Goal: Information Seeking & Learning: Learn about a topic

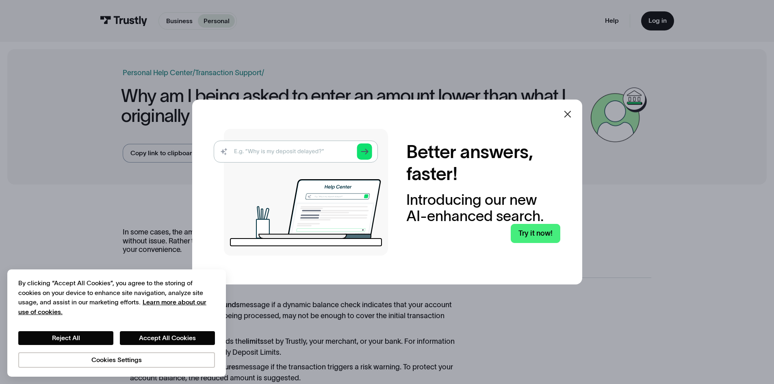
drag, startPoint x: 573, startPoint y: 113, endPoint x: 558, endPoint y: 113, distance: 15.1
click at [572, 113] on icon at bounding box center [568, 114] width 10 height 10
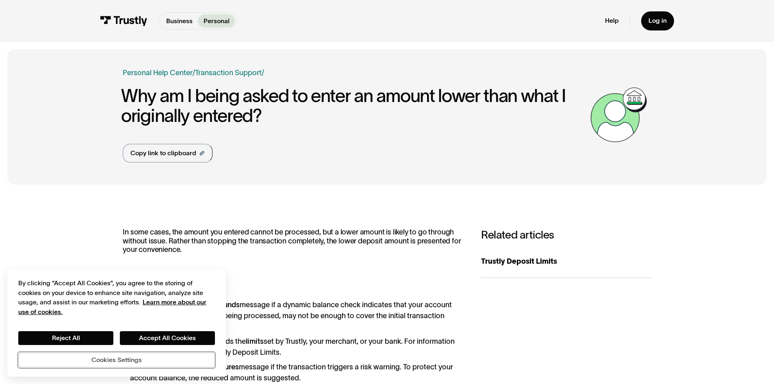
click at [139, 359] on button "Cookies Settings" at bounding box center [116, 359] width 197 height 15
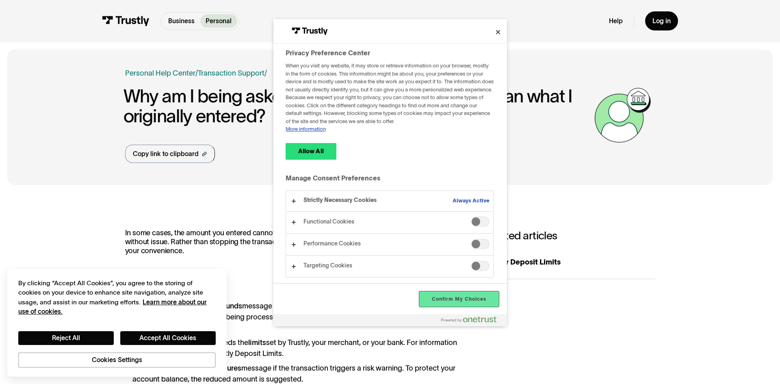
click at [474, 304] on button "Confirm My Choices" at bounding box center [458, 298] width 79 height 15
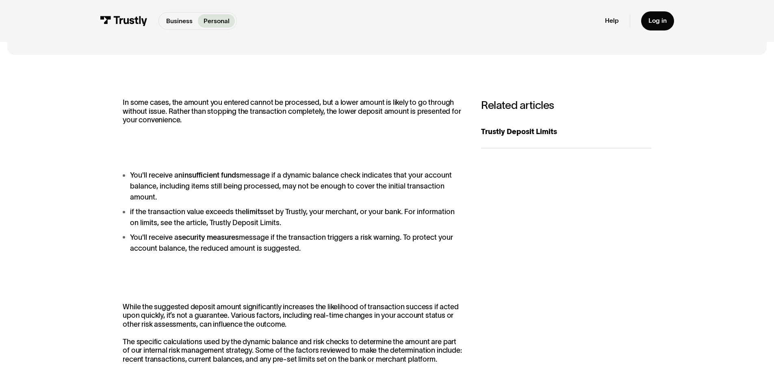
scroll to position [122, 0]
